Goal: Task Accomplishment & Management: Use online tool/utility

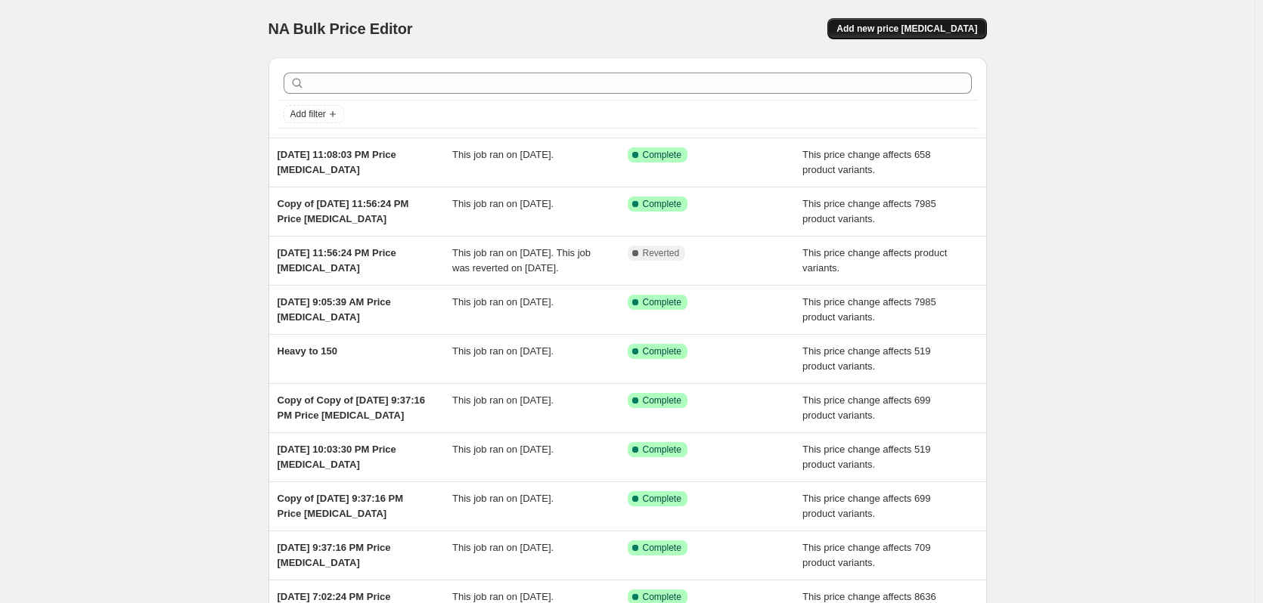
click at [923, 29] on span "Add new price [MEDICAL_DATA]" at bounding box center [906, 29] width 141 height 12
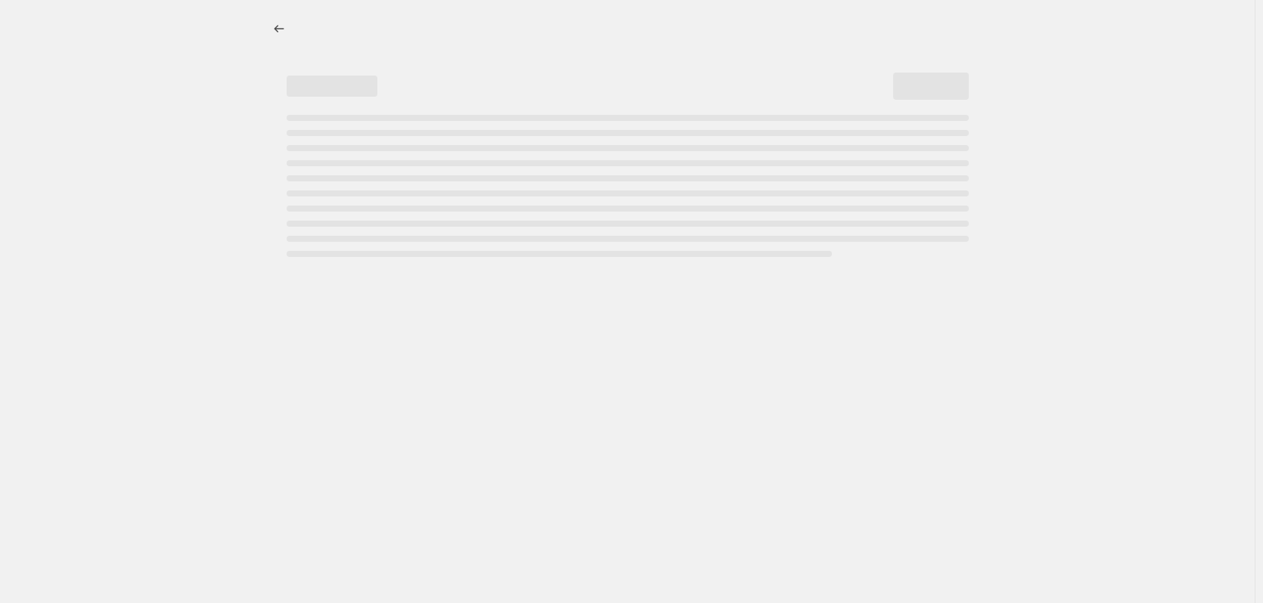
select select "percentage"
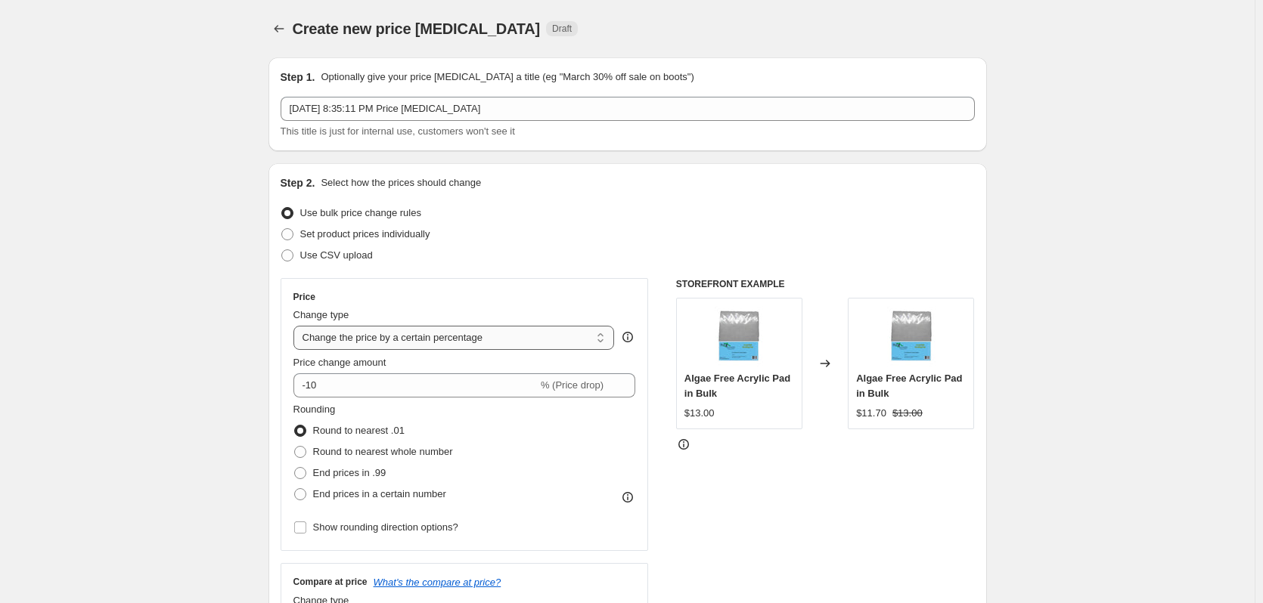
click at [408, 337] on select "Change the price to a certain amount Change the price by a certain amount Chang…" at bounding box center [453, 338] width 321 height 24
